Goal: Find specific page/section: Find specific page/section

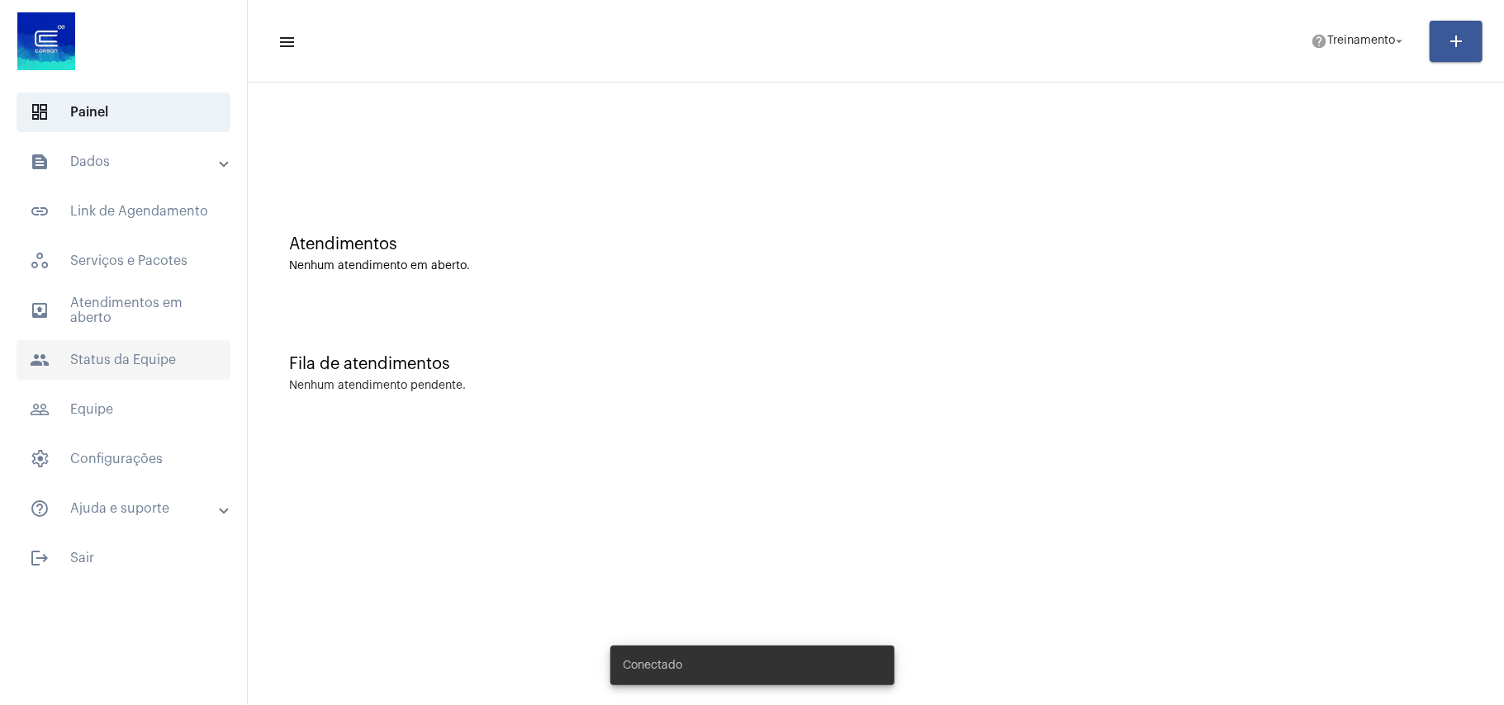
click at [117, 358] on span "people Status da Equipe" at bounding box center [124, 360] width 214 height 40
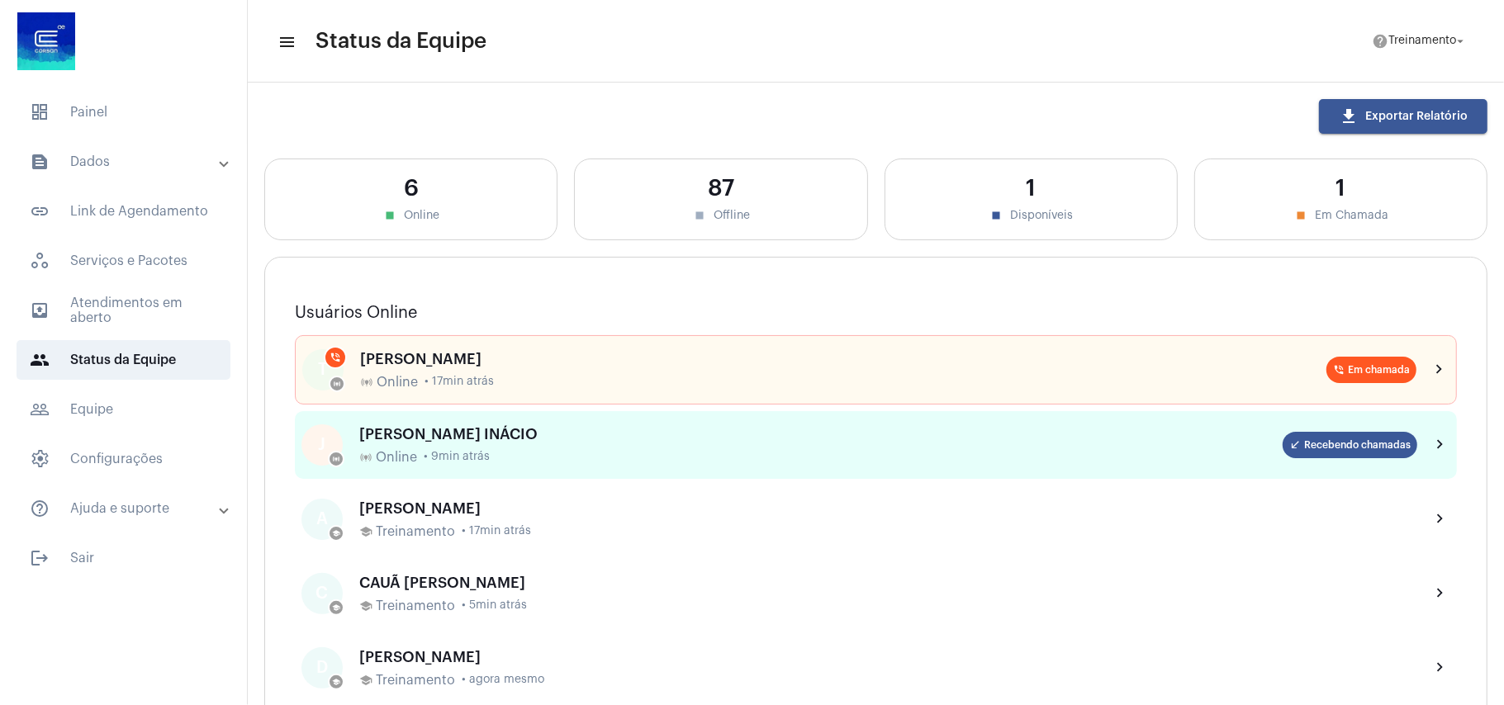
scroll to position [110, 0]
